Goal: Transaction & Acquisition: Subscribe to service/newsletter

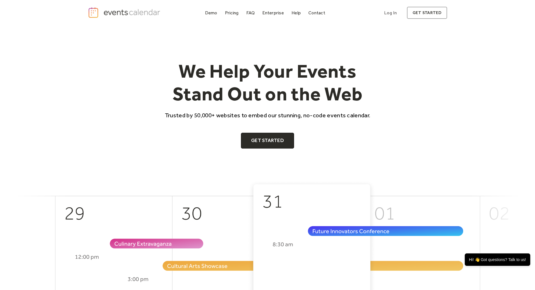
click at [454, 108] on div "We Help Your Events Stand Out on the Web Trusted by 50,000+ websites to embed o…" at bounding box center [267, 103] width 535 height 154
click at [232, 13] on div "Pricing" at bounding box center [232, 12] width 14 height 3
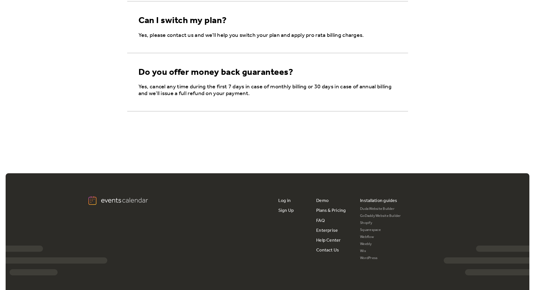
scroll to position [970, 0]
click at [333, 211] on link "Plans & Pricing" at bounding box center [331, 210] width 30 height 10
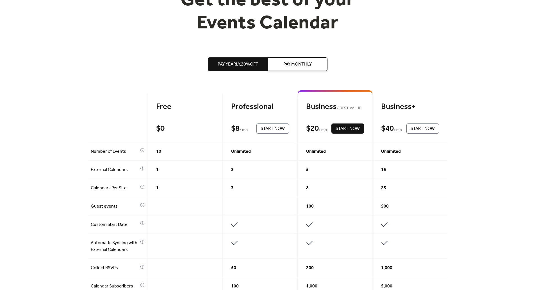
scroll to position [73, 0]
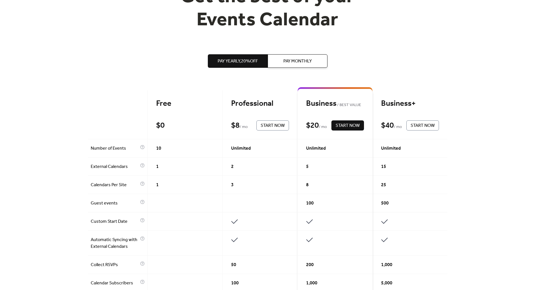
click at [64, 216] on div "Get the best of your Events Calendar Pay Yearly, 20% off Pay Monthly Free $ 0 S…" at bounding box center [267, 275] width 535 height 647
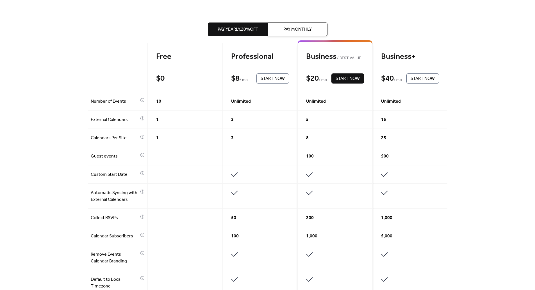
scroll to position [119, 0]
